Goal: Task Accomplishment & Management: Manage account settings

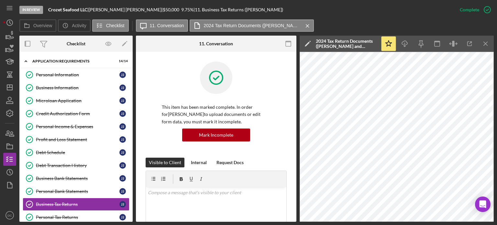
scroll to position [179, 0]
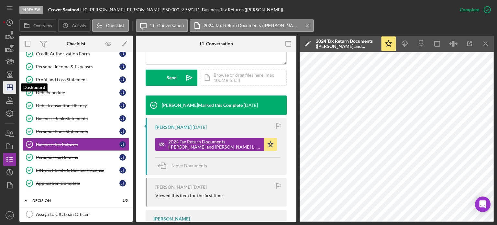
click at [12, 85] on icon "Icon/Dashboard" at bounding box center [10, 87] width 16 height 16
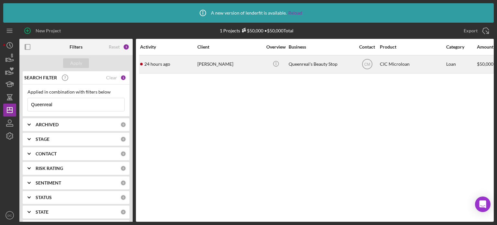
click at [202, 68] on div "[PERSON_NAME]" at bounding box center [229, 64] width 65 height 17
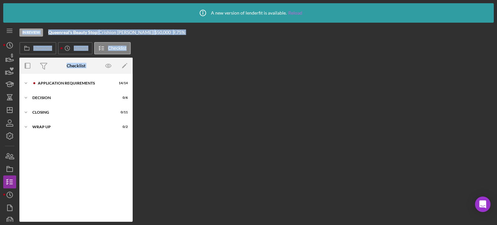
scroll to position [13, 0]
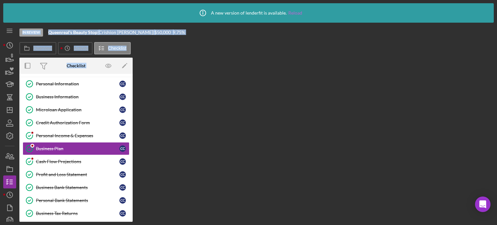
click at [295, 10] on link "Reload" at bounding box center [295, 12] width 14 height 5
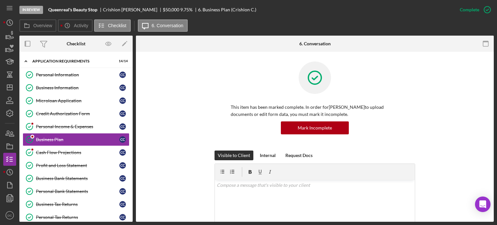
scroll to position [2, 0]
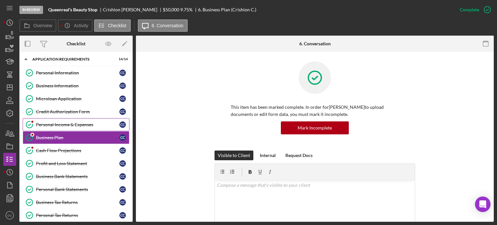
click at [81, 126] on link "Personal Income & Expenses Personal Income & Expenses C C" at bounding box center [76, 124] width 107 height 13
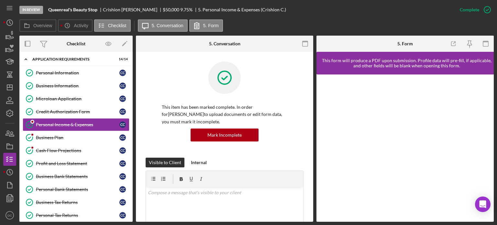
drag, startPoint x: 487, startPoint y: 97, endPoint x: 493, endPoint y: 120, distance: 23.7
click at [493, 120] on div at bounding box center [404, 147] width 177 height 147
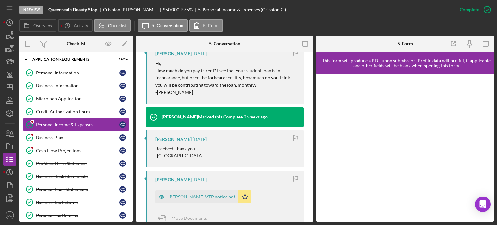
scroll to position [260, 0]
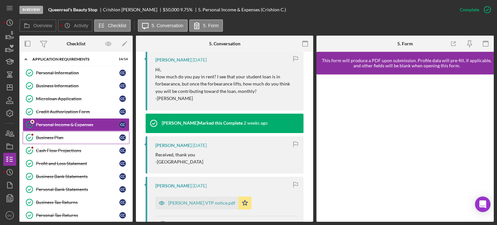
click at [53, 141] on link "Business Plan Business Plan C C" at bounding box center [76, 137] width 107 height 13
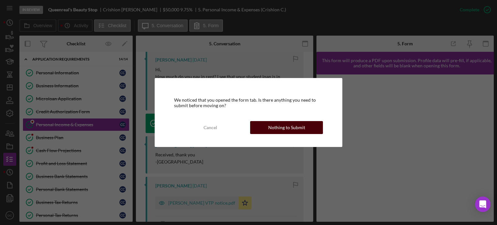
click at [310, 133] on button "Nothing to Submit" at bounding box center [286, 127] width 73 height 13
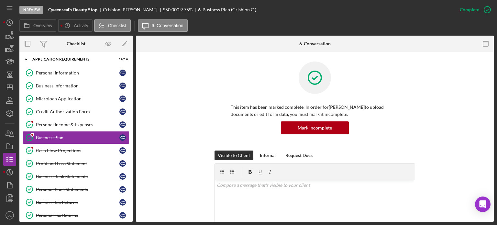
drag, startPoint x: 494, startPoint y: 58, endPoint x: 495, endPoint y: 74, distance: 16.9
click at [495, 74] on div "In Review Queenreal's Beauty Stop Crishion Canaday $50,000 $50,000 9.75 % 6. Bu…" at bounding box center [248, 112] width 497 height 225
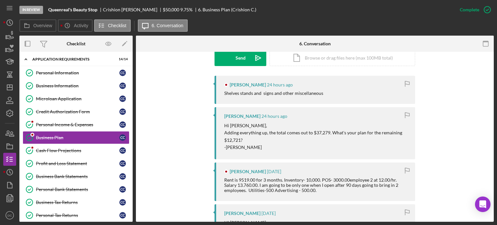
scroll to position [183, 0]
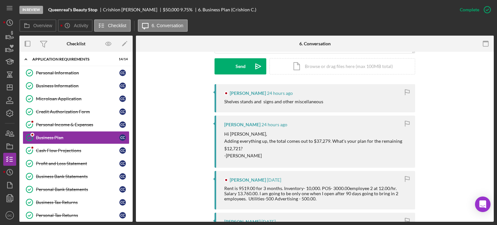
drag, startPoint x: 326, startPoint y: 100, endPoint x: 224, endPoint y: 103, distance: 102.5
click at [224, 103] on div "Shelves stands and signs and other miscellaneous" at bounding box center [316, 101] width 184 height 5
copy div "Shelves stands and signs and other miscellaneous"
